Goal: Understand process/instructions

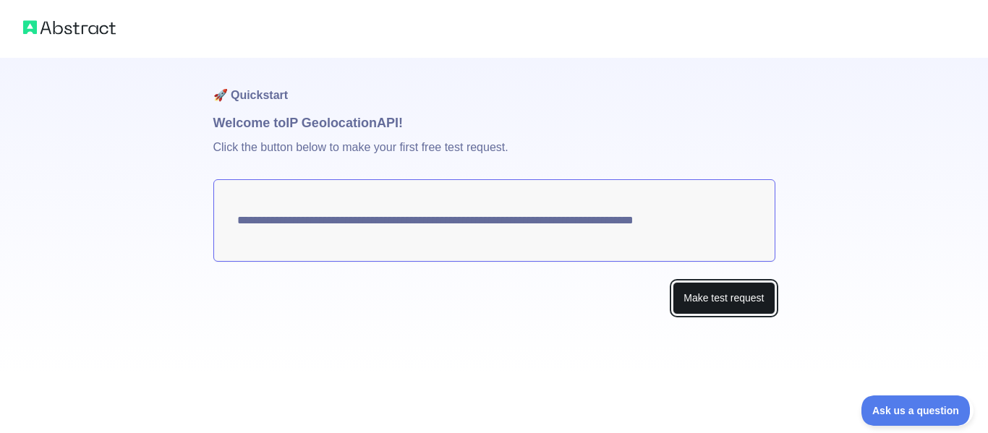
click at [724, 293] on button "Make test request" at bounding box center [724, 298] width 102 height 33
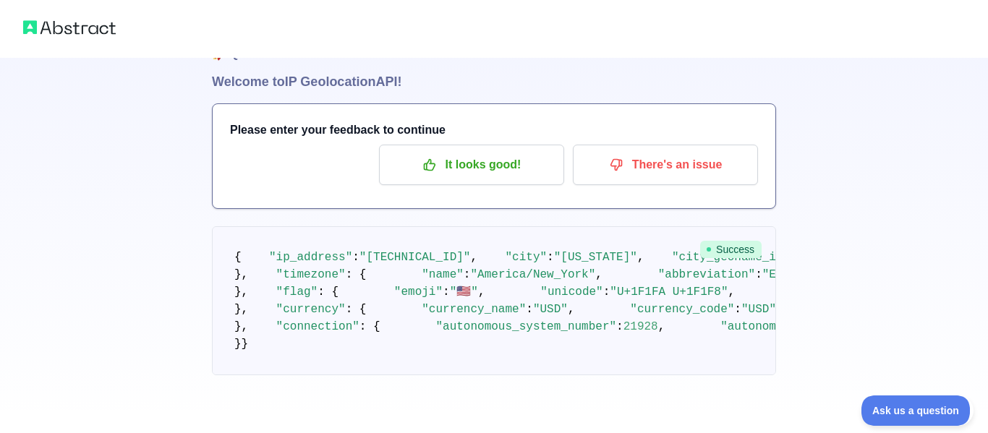
scroll to position [103, 0]
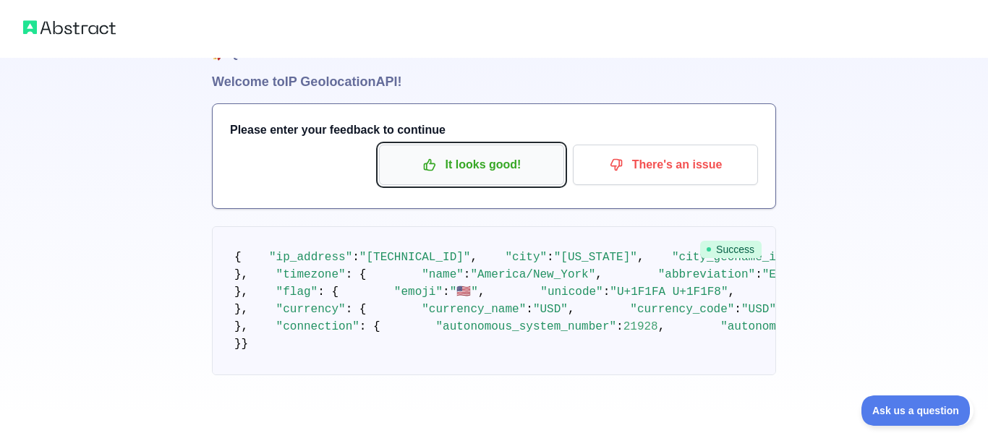
click at [494, 153] on p "It looks good!" at bounding box center [472, 165] width 164 height 25
